Goal: Task Accomplishment & Management: Manage account settings

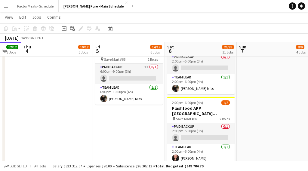
scroll to position [398, 0]
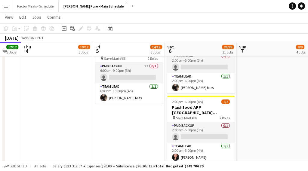
click at [204, 122] on app-card-role "Paid Backup 0/1 2:00pm-5:00pm (3h) single-neutral-actions" at bounding box center [200, 132] width 67 height 20
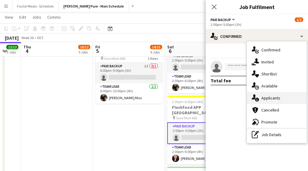
click at [266, 94] on div "single-neutral-actions-information Applicants" at bounding box center [277, 98] width 60 height 12
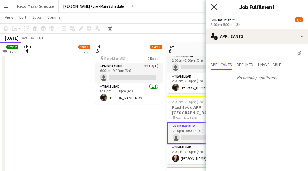
click at [214, 8] on icon "Close pop-in" at bounding box center [214, 7] width 6 height 6
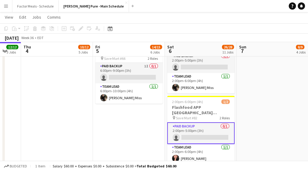
click at [142, 127] on app-date-cell "12:00pm-5:30pm (5h30m) 5/5 [GEOGRAPHIC_DATA] Activation [GEOGRAPHIC_DATA] pin […" at bounding box center [129, 59] width 72 height 781
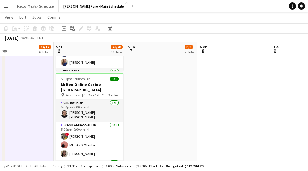
scroll to position [16, 0]
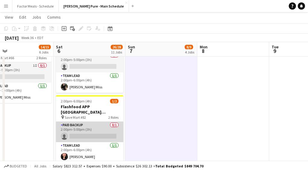
scroll to position [0, 145]
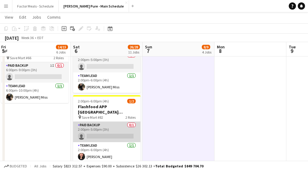
click at [95, 122] on app-card-role "Paid Backup 0/1 2:00pm-5:00pm (3h) single-neutral-actions" at bounding box center [106, 132] width 67 height 20
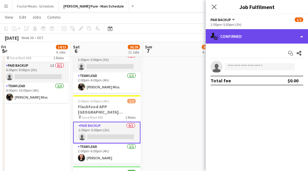
click at [215, 39] on icon "single-neutral-actions-check-2" at bounding box center [213, 36] width 7 height 7
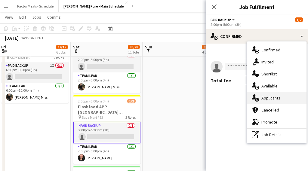
click at [263, 102] on div "single-neutral-actions-information Applicants" at bounding box center [277, 98] width 60 height 12
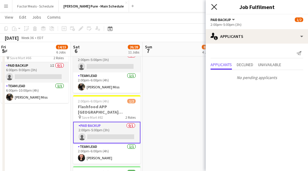
click at [214, 8] on icon "Close pop-in" at bounding box center [214, 7] width 6 height 6
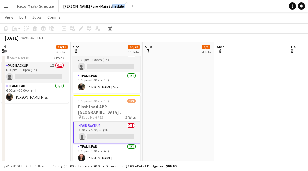
click at [214, 8] on app-navbar "Menu Boards Boards Boards All jobs Status Workforce Workforce My Workforce Recr…" at bounding box center [154, 6] width 308 height 12
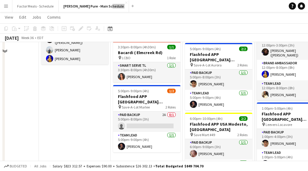
scroll to position [221, 0]
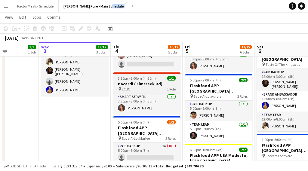
click at [141, 87] on div "pin LCBO 1 Role" at bounding box center [146, 89] width 67 height 5
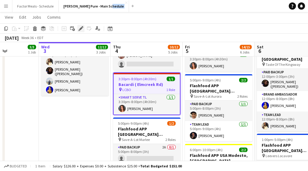
click at [78, 30] on icon at bounding box center [79, 30] width 2 height 2
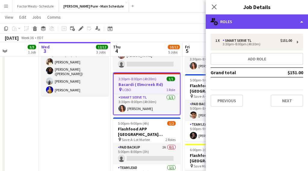
click at [259, 26] on div "multiple-users-add Roles" at bounding box center [257, 21] width 102 height 14
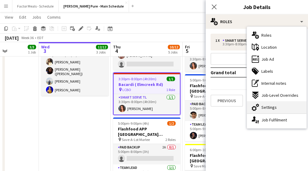
click at [266, 109] on span "Settings" at bounding box center [268, 107] width 15 height 5
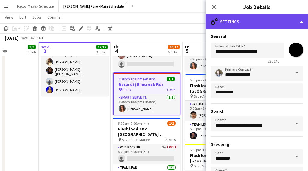
click at [239, 27] on div "cog-double-3 Settings" at bounding box center [257, 21] width 102 height 14
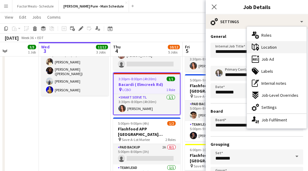
click at [257, 51] on div "maps-pin-1 Location" at bounding box center [277, 47] width 60 height 12
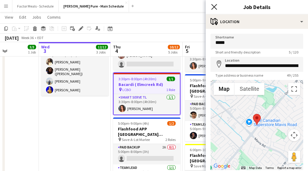
click at [215, 5] on icon "Close pop-in" at bounding box center [214, 7] width 6 height 6
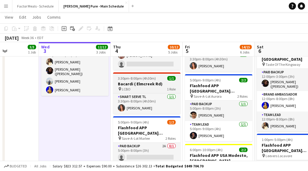
click at [132, 81] on h3 "Bacardi ( Elmcreek Rd)" at bounding box center [146, 83] width 67 height 5
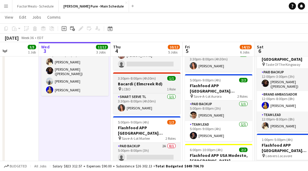
click at [129, 77] on span "3:30pm-8:00pm (4h30m)" at bounding box center [137, 78] width 38 height 5
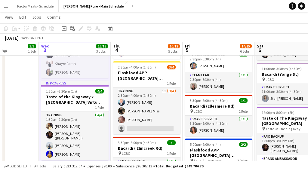
scroll to position [156, 0]
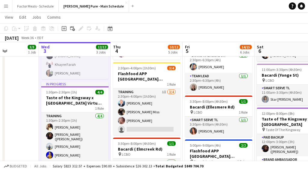
click at [7, 5] on app-icon "Menu" at bounding box center [6, 6] width 5 height 5
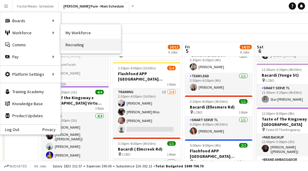
click at [72, 45] on link "Recruiting" at bounding box center [91, 45] width 60 height 12
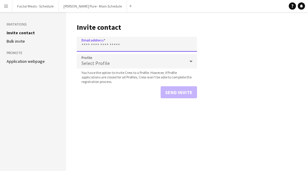
click at [96, 46] on input "Email address" at bounding box center [137, 44] width 120 height 15
paste input "**********"
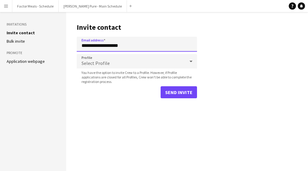
type input "**********"
click at [105, 58] on div "Select Profile" at bounding box center [131, 61] width 108 height 14
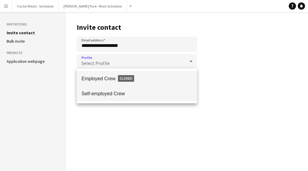
click at [104, 96] on span "Self-employed Crew" at bounding box center [136, 94] width 111 height 6
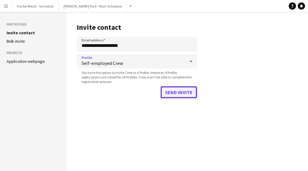
click at [184, 91] on button "Send invite" at bounding box center [179, 92] width 36 height 12
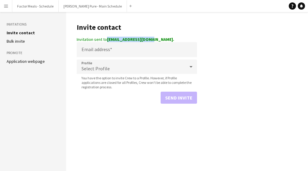
drag, startPoint x: 108, startPoint y: 40, endPoint x: 152, endPoint y: 40, distance: 43.9
click at [152, 41] on strong "[EMAIL_ADDRESS][DOMAIN_NAME]." at bounding box center [140, 39] width 67 height 5
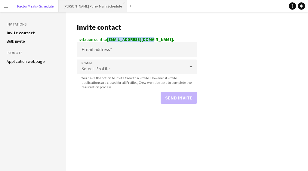
click at [39, 8] on button "Factor Meals - Schedule Close" at bounding box center [35, 6] width 46 height 12
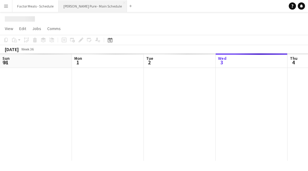
click at [88, 6] on button "[PERSON_NAME] Pure - Main Schedule Close" at bounding box center [93, 6] width 68 height 12
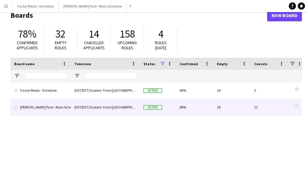
scroll to position [18, 0]
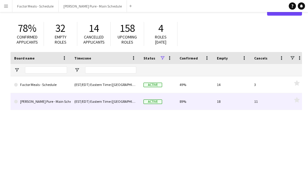
click at [35, 99] on link "[PERSON_NAME] Pure - Main Schedule" at bounding box center [40, 101] width 53 height 17
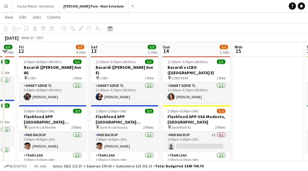
scroll to position [15, 0]
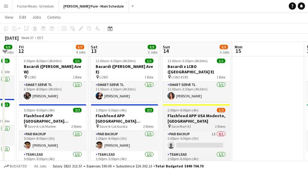
click at [195, 112] on span "2:00pm-6:00pm (4h)" at bounding box center [182, 110] width 31 height 5
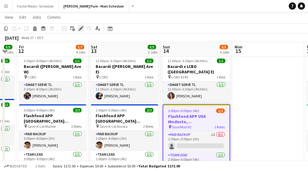
click at [81, 30] on icon "Edit" at bounding box center [80, 28] width 5 height 5
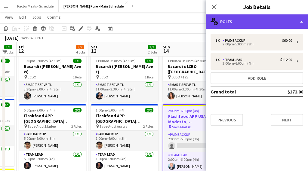
click at [233, 21] on div "multiple-users-add Roles" at bounding box center [257, 21] width 102 height 14
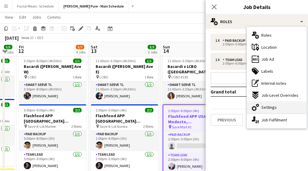
click at [267, 111] on div "cog-double-3 Settings" at bounding box center [277, 107] width 60 height 12
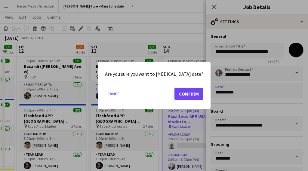
scroll to position [0, 0]
click at [189, 95] on button "Confirm" at bounding box center [188, 94] width 29 height 12
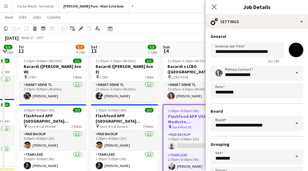
scroll to position [15, 0]
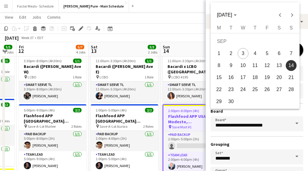
click at [280, 65] on span "13" at bounding box center [279, 65] width 11 height 11
type input "**********"
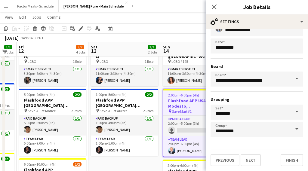
scroll to position [34, 0]
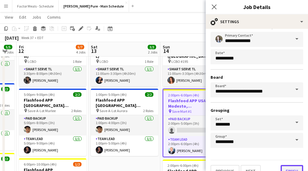
click at [290, 170] on button "Finish" at bounding box center [292, 171] width 23 height 12
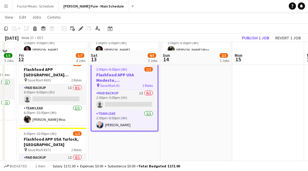
scroll to position [64, 0]
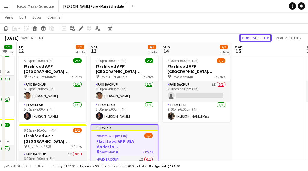
click at [256, 35] on button "Publish 1 job" at bounding box center [255, 38] width 32 height 8
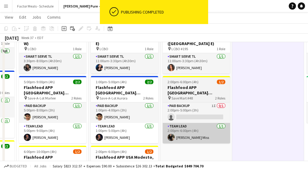
scroll to position [21, 0]
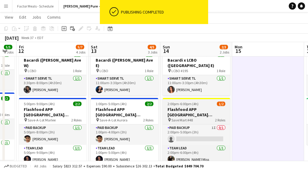
click at [193, 101] on app-job-card "2:00pm-6:00pm (4h) 1/2 Flashfood APP USA Oakdale, CA pin Save Mart #48 2 Roles …" at bounding box center [196, 131] width 67 height 67
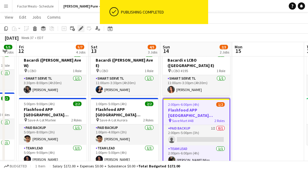
click at [80, 29] on icon at bounding box center [80, 28] width 3 height 3
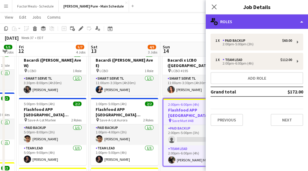
click at [256, 22] on div "multiple-users-add Roles" at bounding box center [257, 21] width 102 height 14
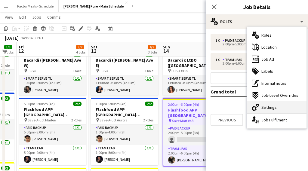
click at [274, 103] on div "cog-double-3 Settings" at bounding box center [277, 107] width 60 height 12
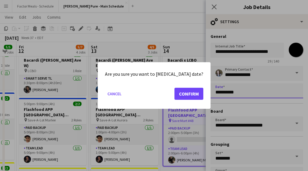
click at [191, 91] on button "Confirm" at bounding box center [188, 94] width 29 height 12
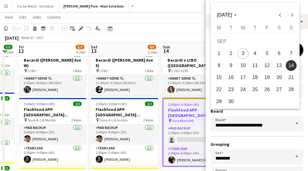
click at [277, 67] on span "13" at bounding box center [279, 65] width 11 height 11
type input "**********"
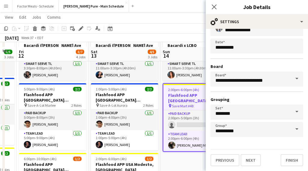
scroll to position [43, 0]
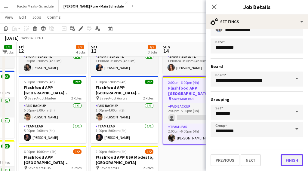
click at [296, 161] on button "Finish" at bounding box center [292, 160] width 23 height 12
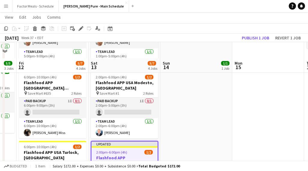
scroll to position [166, 0]
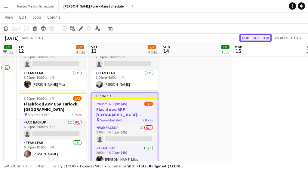
click at [247, 38] on button "Publish 1 job" at bounding box center [255, 38] width 32 height 8
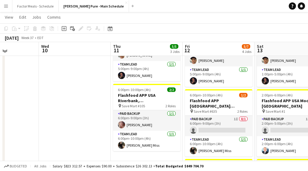
scroll to position [90, 0]
